Goal: Navigation & Orientation: Find specific page/section

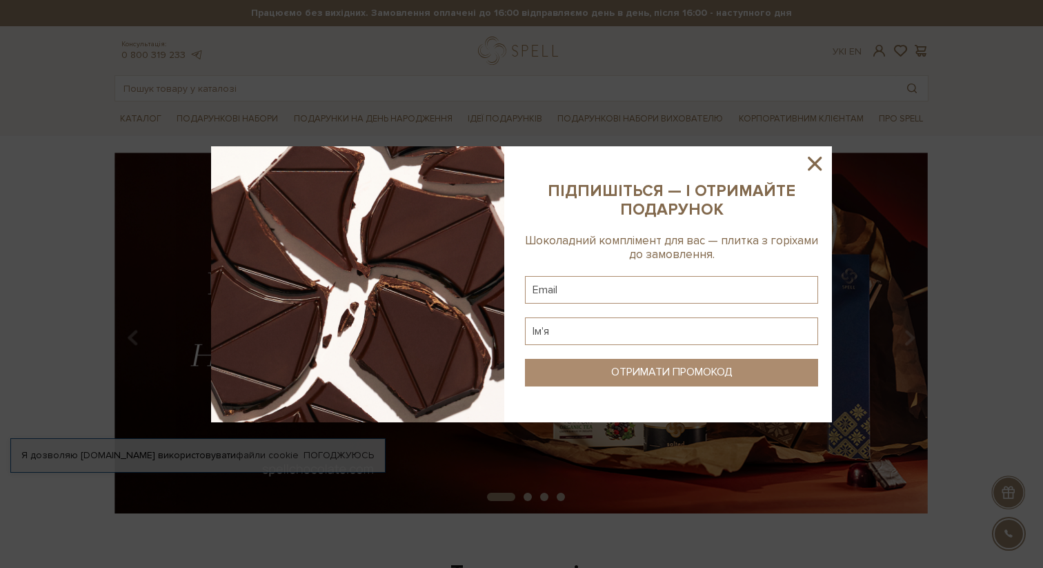
click at [815, 160] on icon at bounding box center [814, 163] width 23 height 23
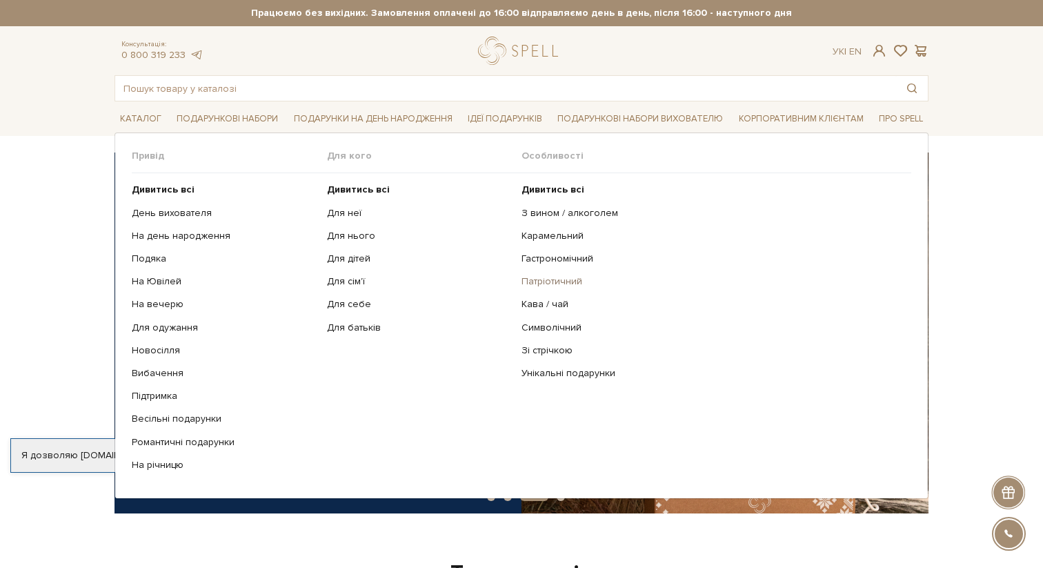
click at [535, 283] on link "Патріотичний" at bounding box center [710, 281] width 379 height 12
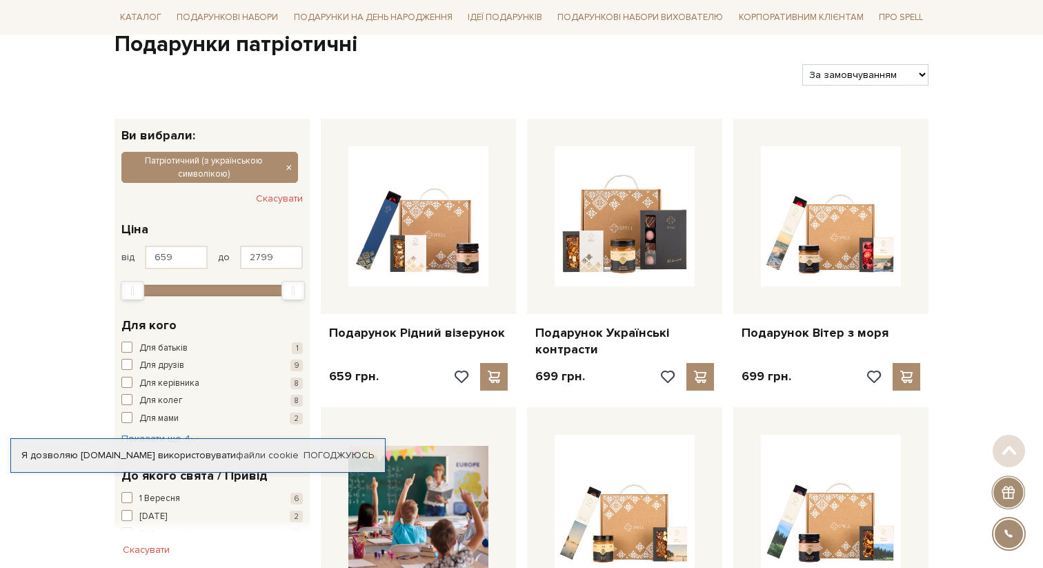
scroll to position [147, 0]
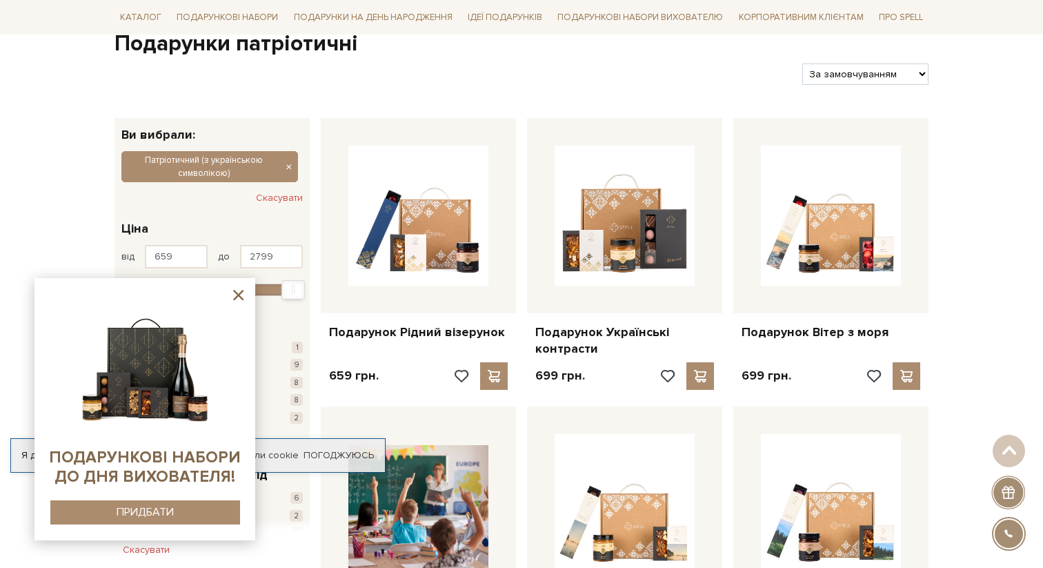
click at [236, 301] on icon at bounding box center [238, 294] width 17 height 17
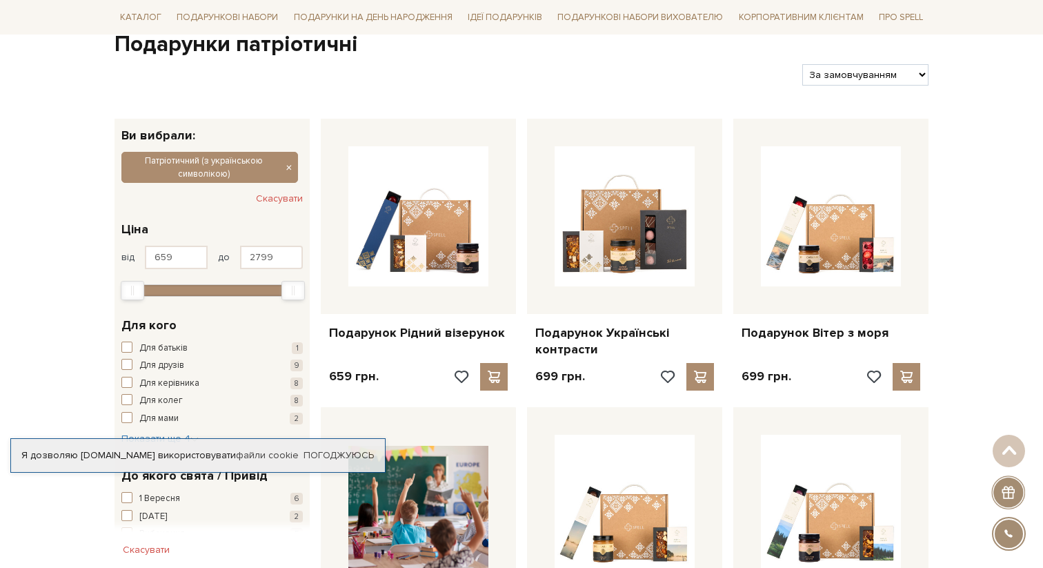
scroll to position [145, 0]
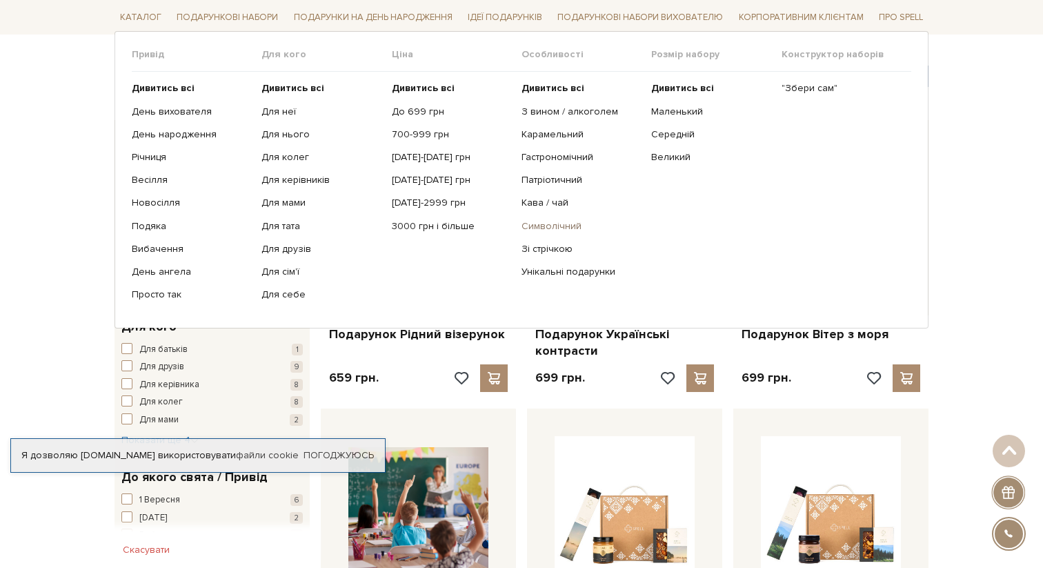
click at [542, 222] on link "Символічний" at bounding box center [580, 225] width 119 height 12
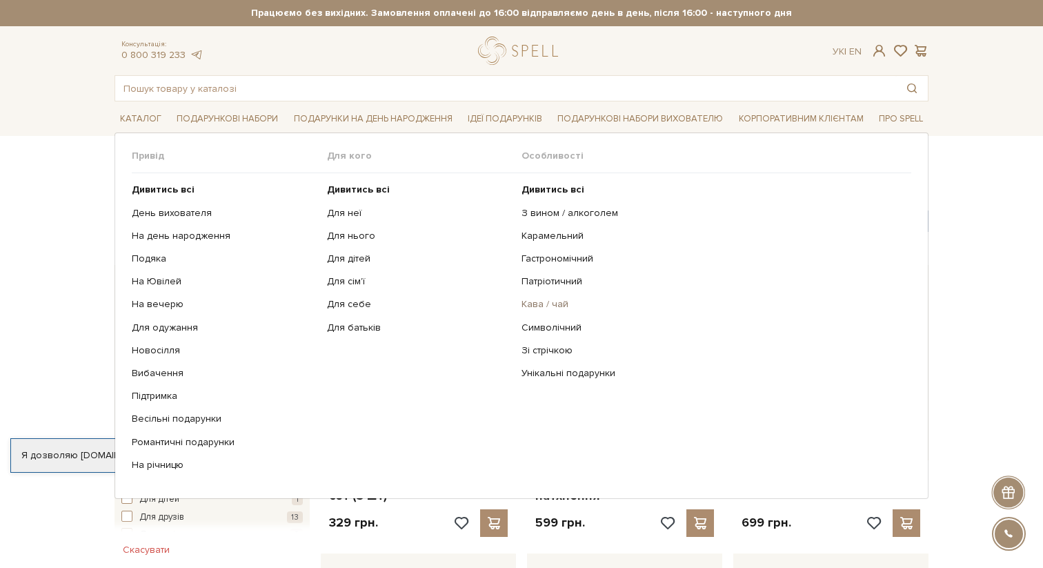
click at [542, 301] on link "Кава / чай" at bounding box center [710, 304] width 379 height 12
click at [539, 349] on link "Зі стрічкою" at bounding box center [710, 350] width 379 height 12
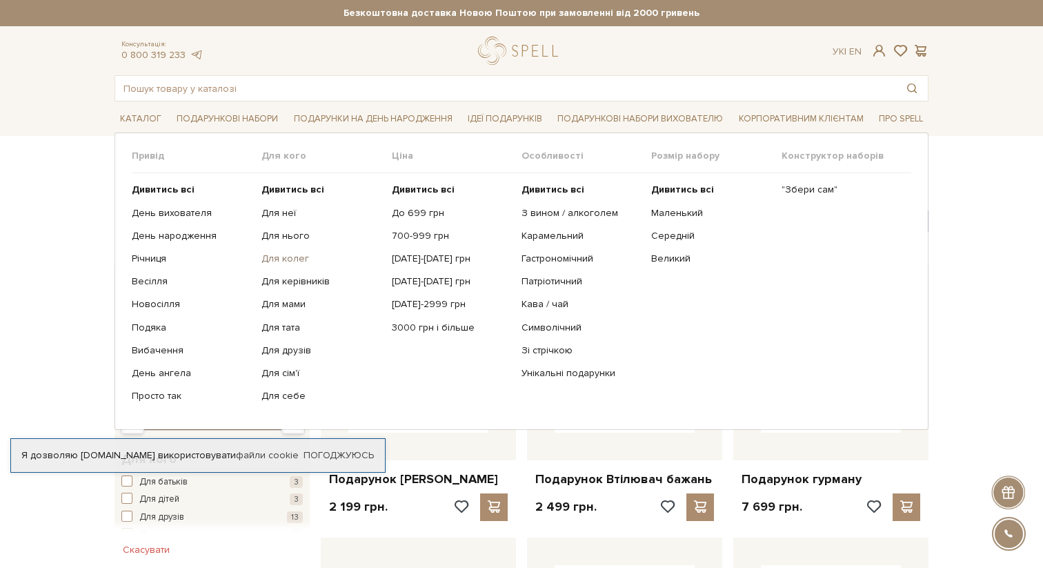
click at [298, 260] on link "Для колег" at bounding box center [320, 258] width 119 height 12
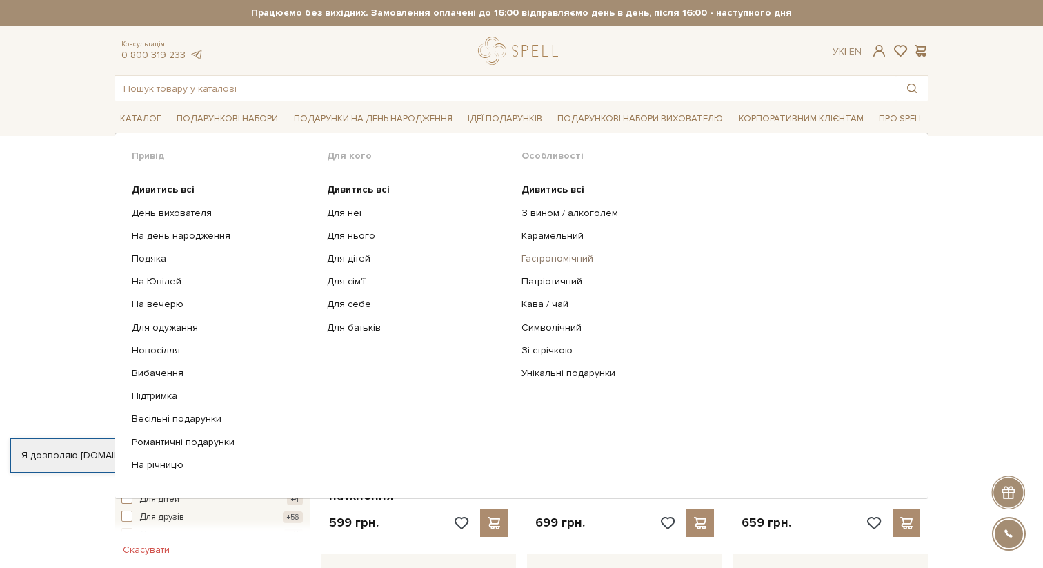
click at [545, 258] on link "Гастрономічний" at bounding box center [710, 258] width 379 height 12
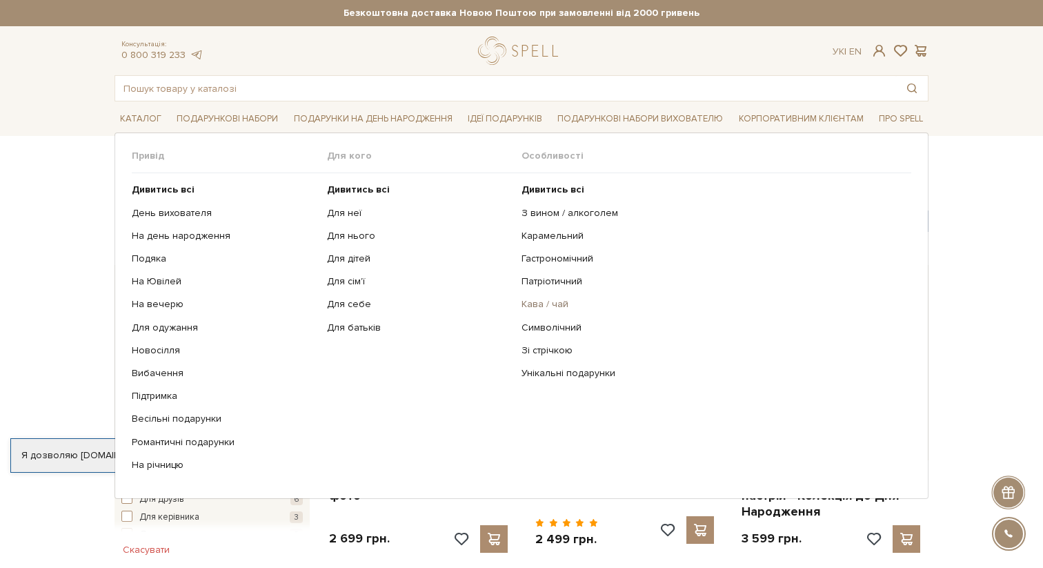
click at [536, 301] on link "Кава / чай" at bounding box center [710, 304] width 379 height 12
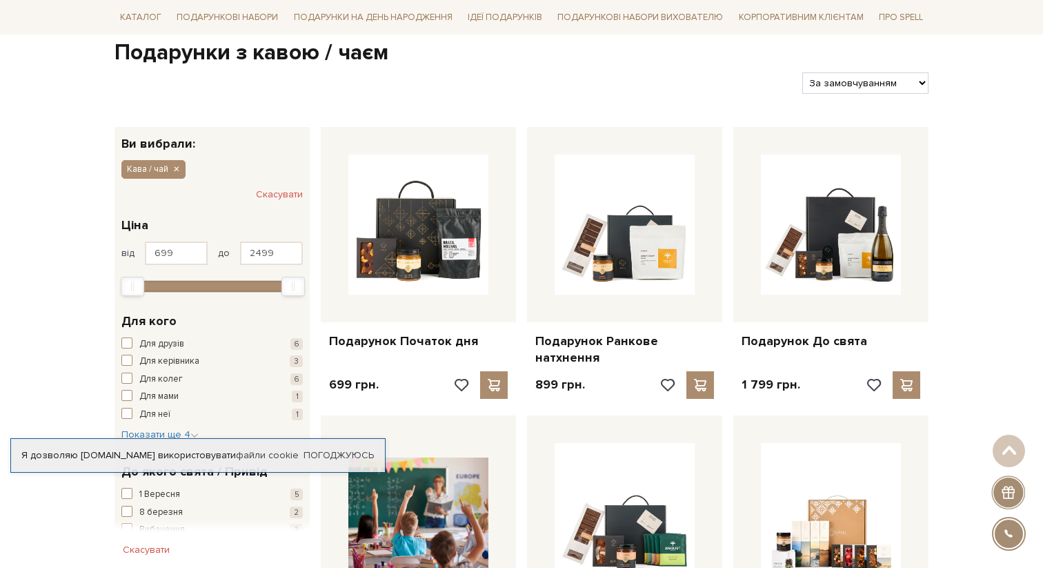
scroll to position [131, 0]
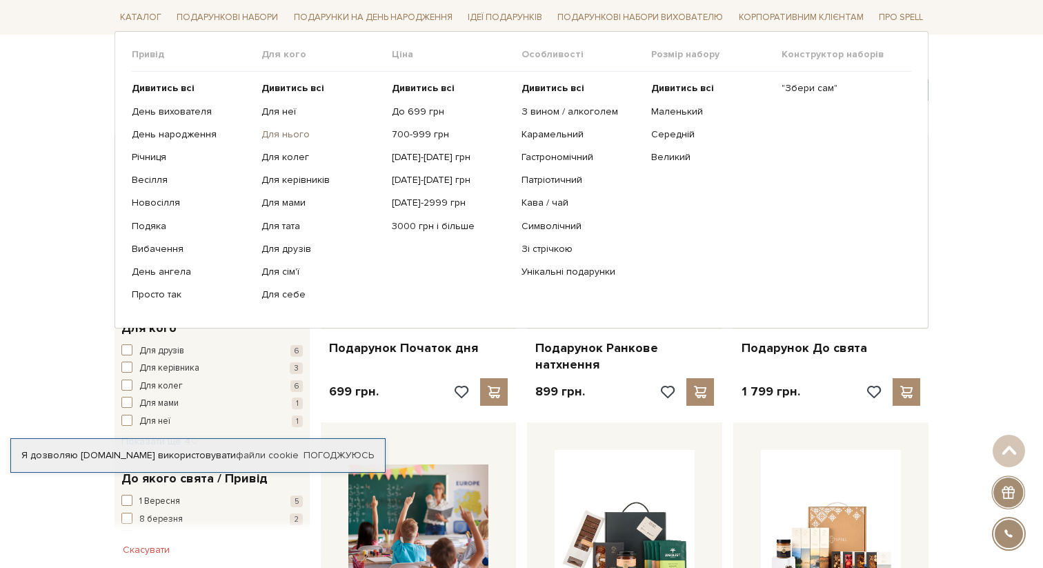
click at [290, 133] on link "Для нього" at bounding box center [320, 134] width 119 height 12
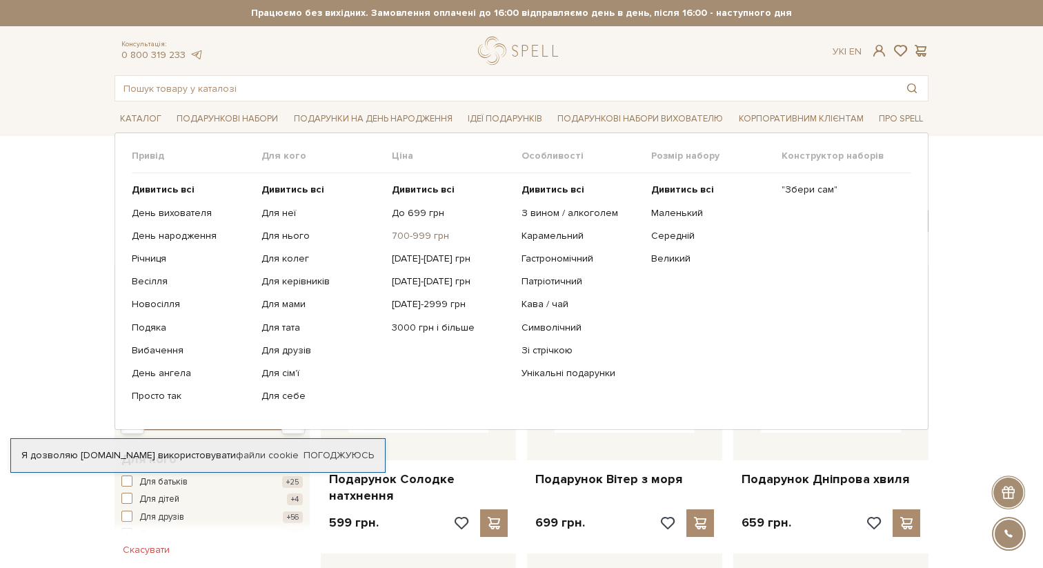
click at [425, 235] on link "700-999 грн" at bounding box center [451, 236] width 119 height 12
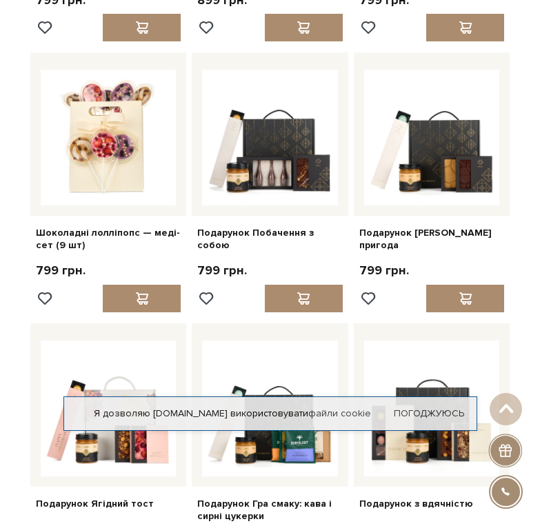
scroll to position [893, 0]
